Goal: Information Seeking & Learning: Learn about a topic

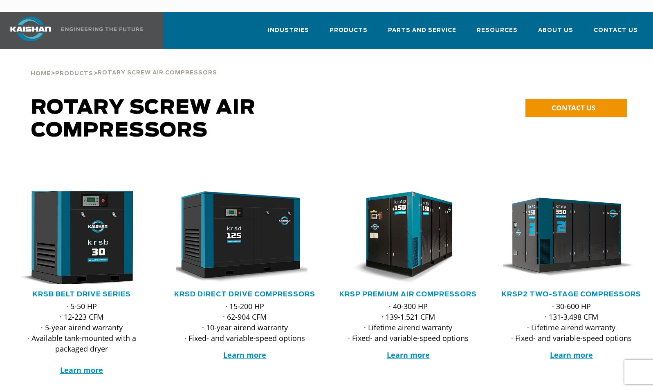
click at [74, 255] on img at bounding box center [75, 238] width 151 height 102
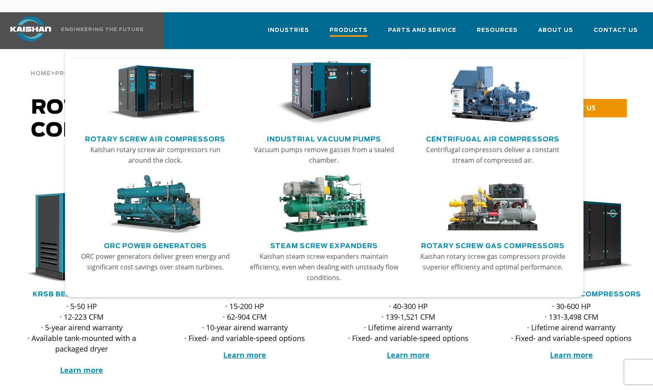
click at [350, 26] on span "Products" at bounding box center [348, 31] width 38 height 11
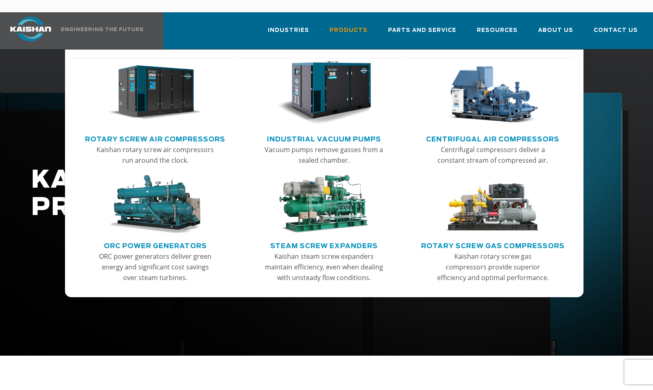
click at [350, 26] on span "Products" at bounding box center [348, 30] width 38 height 9
click at [489, 95] on img "Main menu" at bounding box center [492, 93] width 94 height 64
